Goal: Transaction & Acquisition: Purchase product/service

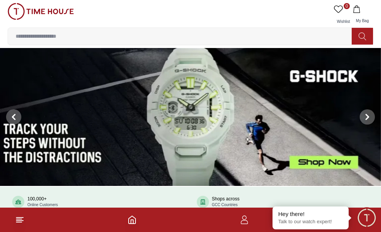
click at [273, 41] on input at bounding box center [183, 36] width 350 height 15
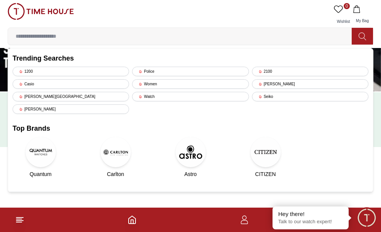
scroll to position [114, 0]
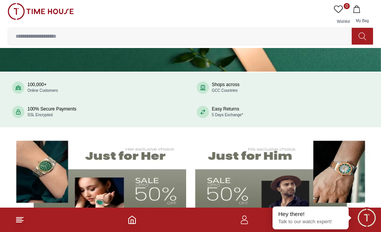
click at [19, 215] on icon at bounding box center [19, 219] width 9 height 9
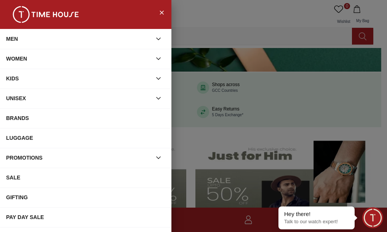
click at [35, 61] on div "WOMEN" at bounding box center [78, 59] width 145 height 14
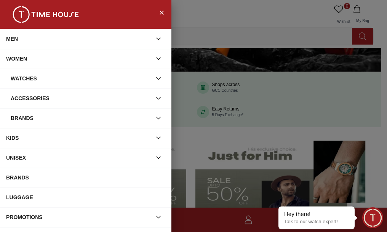
click at [116, 75] on div "Watches" at bounding box center [81, 79] width 141 height 14
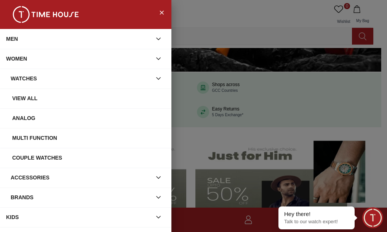
click at [58, 91] on div "View all" at bounding box center [85, 98] width 171 height 20
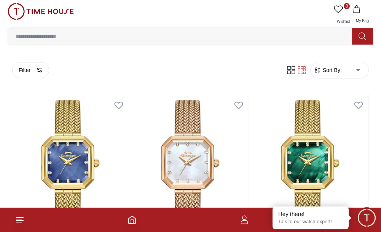
click at [333, 67] on span "Sort By:" at bounding box center [331, 70] width 21 height 8
click at [26, 70] on button "Filter" at bounding box center [30, 70] width 37 height 16
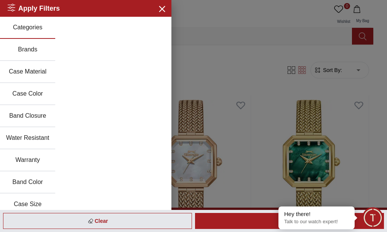
click at [28, 53] on button "Brands" at bounding box center [27, 50] width 55 height 22
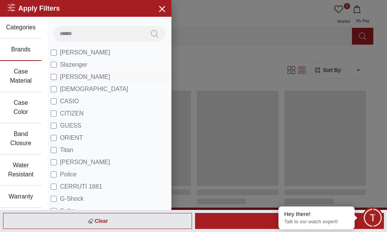
click at [90, 77] on span "[PERSON_NAME]" at bounding box center [85, 76] width 50 height 9
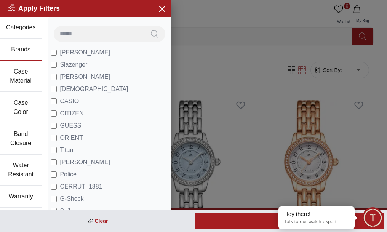
click at [260, 223] on div "Apply" at bounding box center [289, 221] width 189 height 16
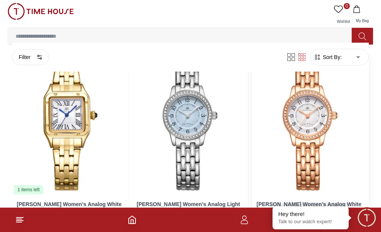
scroll to position [38, 0]
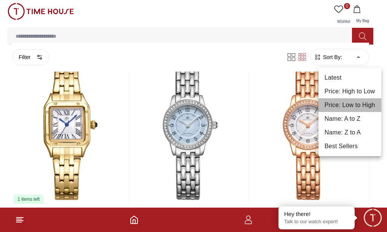
click at [349, 105] on li "Price: Low to High" at bounding box center [349, 105] width 63 height 14
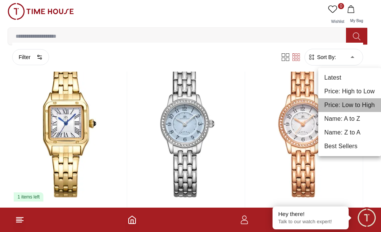
type input "*"
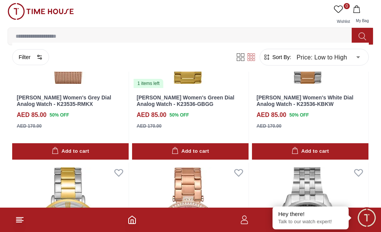
scroll to position [2169, 0]
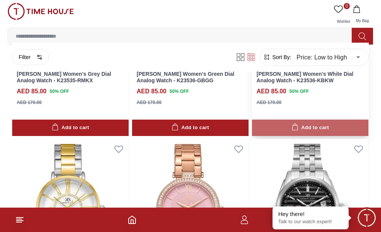
click at [286, 133] on button "Add to cart" at bounding box center [310, 128] width 116 height 16
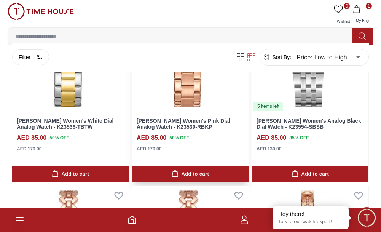
scroll to position [2359, 0]
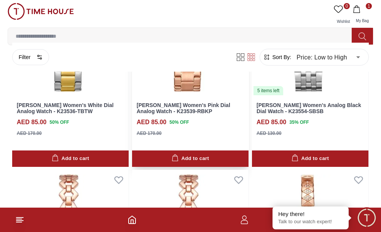
click at [182, 105] on link "[PERSON_NAME] Women's Pink Dial Analog Watch - K23539-RBKP" at bounding box center [184, 108] width 94 height 13
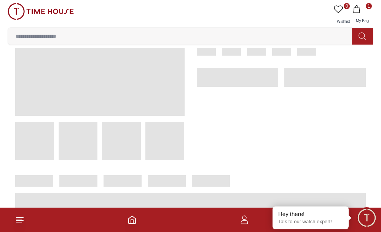
scroll to position [114, 0]
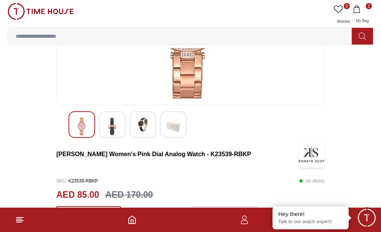
click at [145, 127] on img at bounding box center [143, 125] width 14 height 14
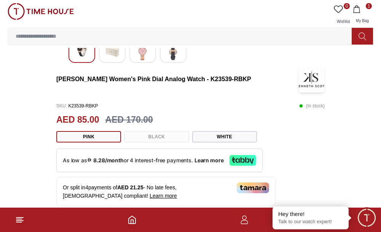
scroll to position [190, 0]
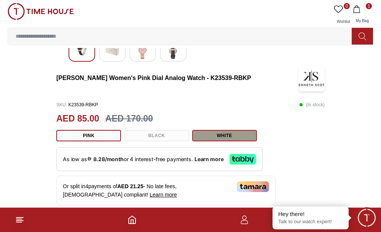
click at [211, 134] on button "White" at bounding box center [224, 135] width 65 height 11
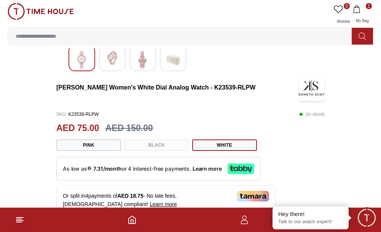
scroll to position [190, 0]
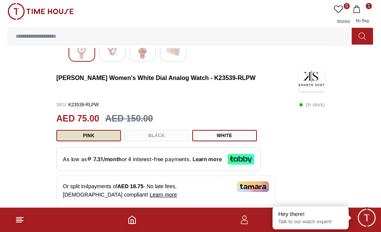
click at [91, 136] on button "Pink" at bounding box center [88, 135] width 65 height 11
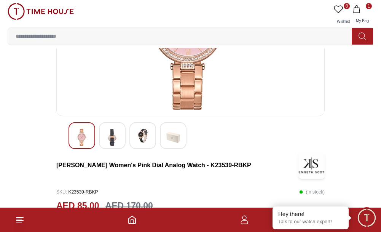
scroll to position [152, 0]
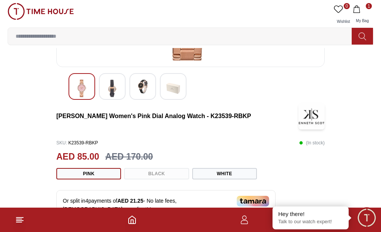
click at [168, 172] on div "Pink Black White" at bounding box center [190, 173] width 268 height 11
click at [205, 172] on button "White" at bounding box center [224, 173] width 65 height 11
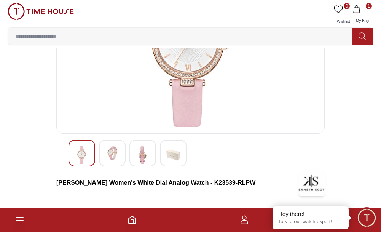
scroll to position [114, 0]
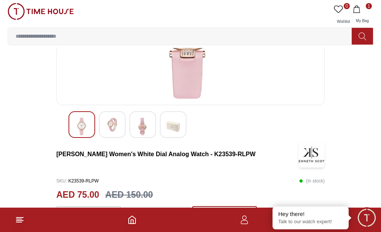
click at [112, 129] on img at bounding box center [112, 125] width 14 height 14
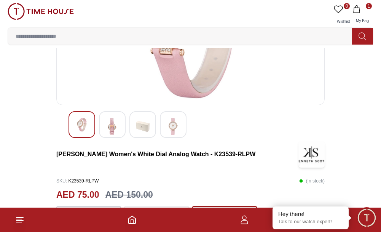
click at [145, 125] on img at bounding box center [143, 127] width 14 height 18
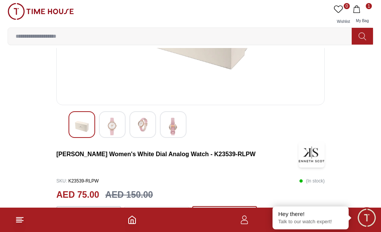
click at [90, 126] on div at bounding box center [82, 124] width 27 height 27
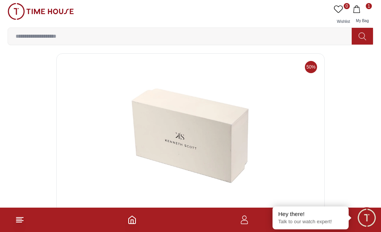
scroll to position [0, 0]
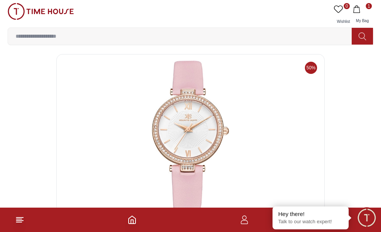
scroll to position [152, 0]
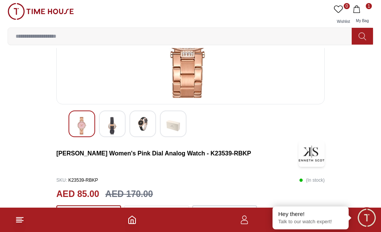
scroll to position [114, 0]
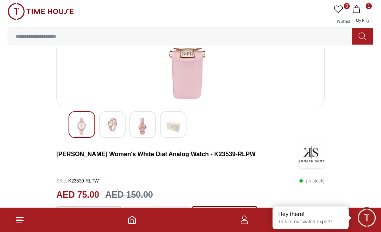
scroll to position [190, 0]
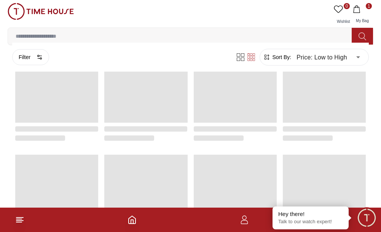
scroll to position [458, 0]
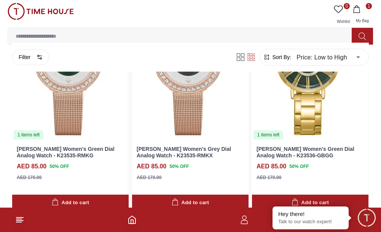
scroll to position [534, 0]
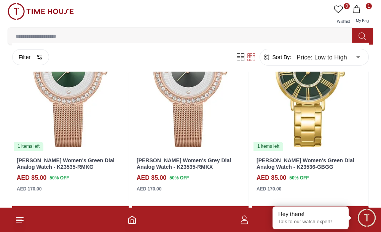
drag, startPoint x: 124, startPoint y: 70, endPoint x: 125, endPoint y: 49, distance: 21.0
click at [125, 49] on div "Filter Sort By: Price: Low to High * ​" at bounding box center [190, 57] width 357 height 29
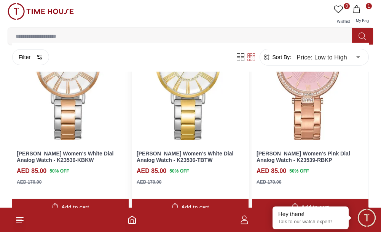
scroll to position [762, 0]
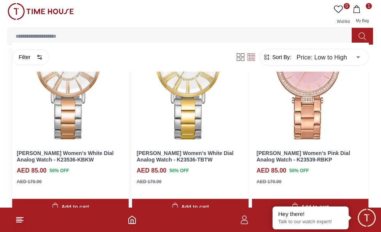
click at [56, 148] on div "Kenneth Scott Women's White Dial Analog Watch - K23536-KBKW AED 85.00 50 % OFF …" at bounding box center [70, 170] width 116 height 52
click at [61, 155] on link "[PERSON_NAME] Women's White Dial Analog Watch - K23536-KBKW" at bounding box center [65, 156] width 97 height 13
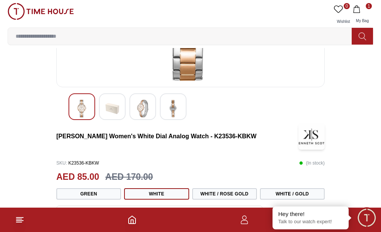
scroll to position [152, 0]
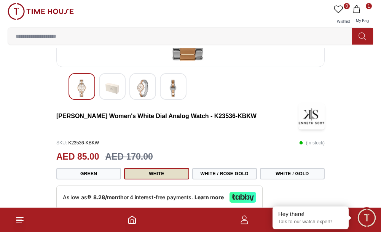
click at [172, 174] on button "White" at bounding box center [156, 173] width 65 height 11
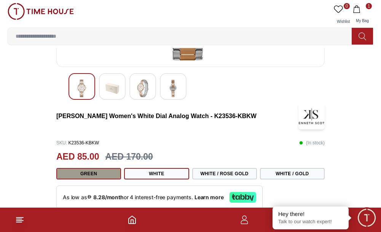
click at [88, 174] on button "Green" at bounding box center [88, 173] width 65 height 11
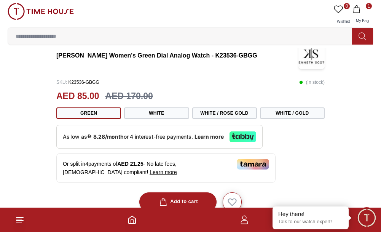
scroll to position [228, 0]
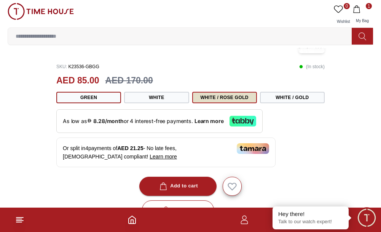
click at [219, 99] on button "White / Rose Gold" at bounding box center [224, 97] width 65 height 11
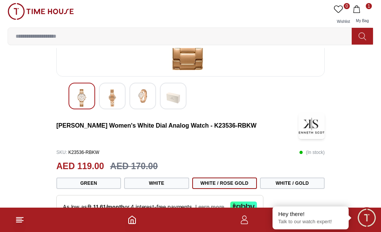
scroll to position [190, 0]
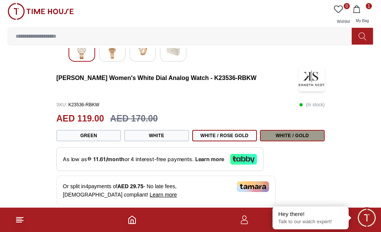
click at [276, 136] on button "White / Gold" at bounding box center [292, 135] width 65 height 11
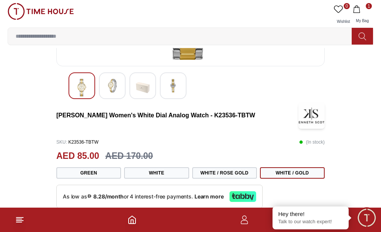
scroll to position [190, 0]
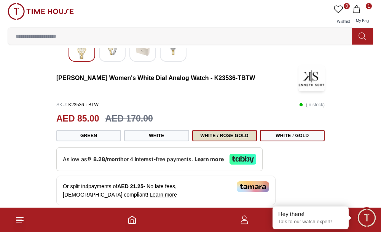
click at [211, 134] on button "White / Rose Gold" at bounding box center [224, 135] width 65 height 11
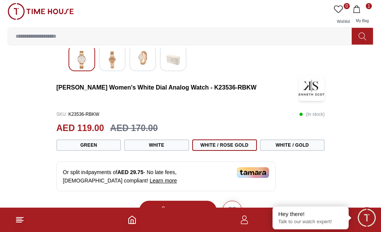
scroll to position [190, 0]
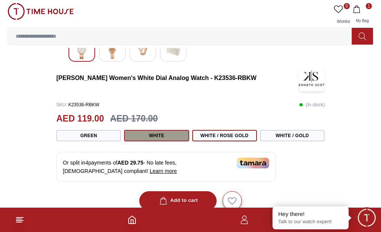
click at [178, 135] on button "White" at bounding box center [156, 135] width 65 height 11
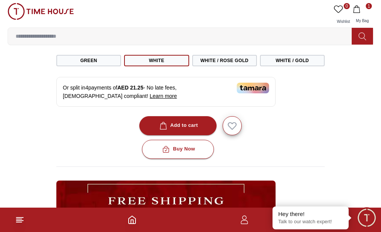
scroll to position [266, 0]
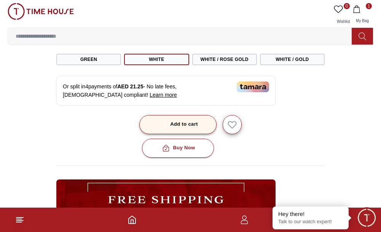
click at [192, 130] on button "Add to cart" at bounding box center [177, 124] width 77 height 19
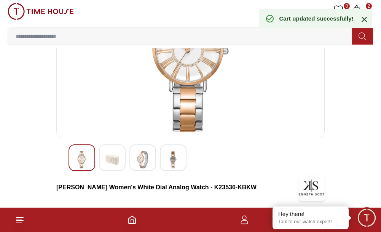
scroll to position [76, 0]
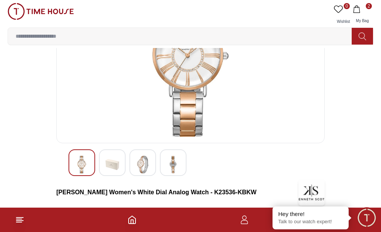
scroll to position [190, 0]
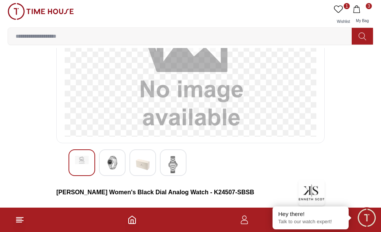
click at [111, 157] on img at bounding box center [112, 163] width 14 height 14
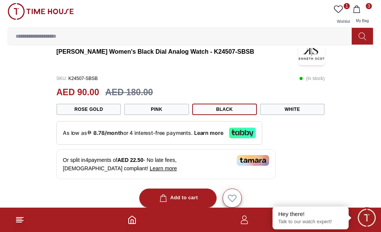
scroll to position [228, 0]
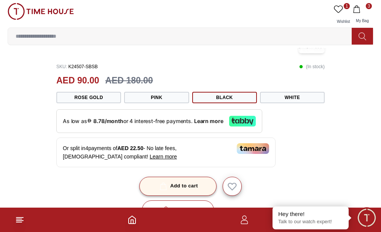
click at [198, 184] on button "Add to cart" at bounding box center [177, 186] width 77 height 19
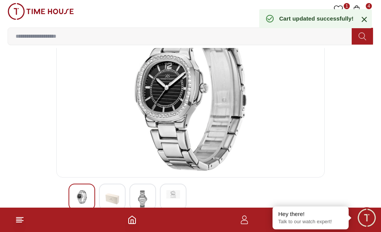
scroll to position [38, 0]
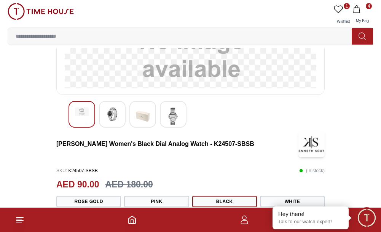
scroll to position [114, 0]
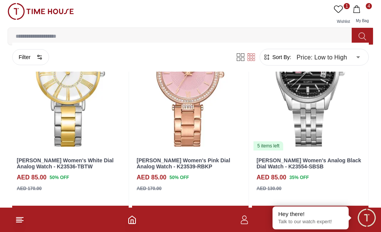
scroll to position [2320, 0]
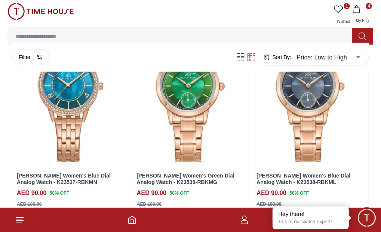
scroll to position [3185, 0]
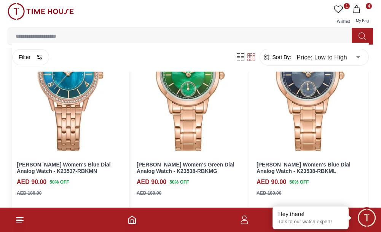
click at [76, 144] on img at bounding box center [70, 81] width 116 height 147
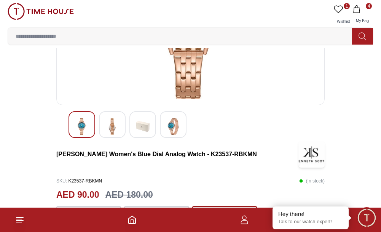
scroll to position [190, 0]
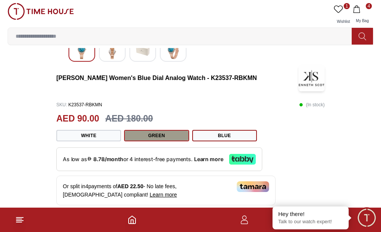
click at [150, 136] on button "Green" at bounding box center [156, 135] width 65 height 11
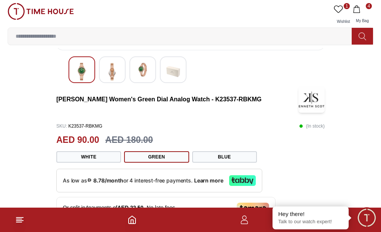
scroll to position [190, 0]
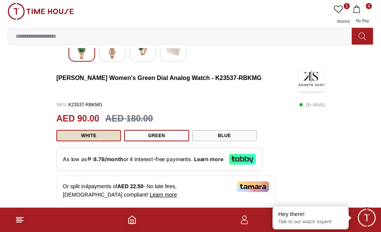
click at [92, 137] on button "White" at bounding box center [88, 135] width 65 height 11
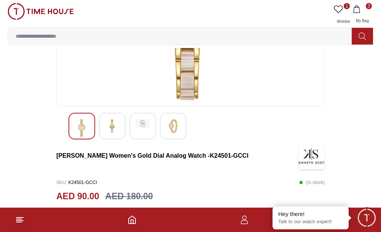
scroll to position [114, 0]
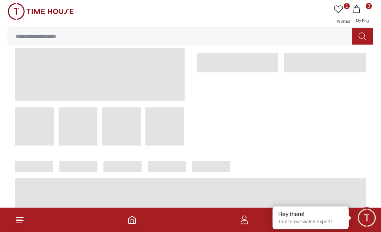
scroll to position [190, 0]
